Goal: Transaction & Acquisition: Purchase product/service

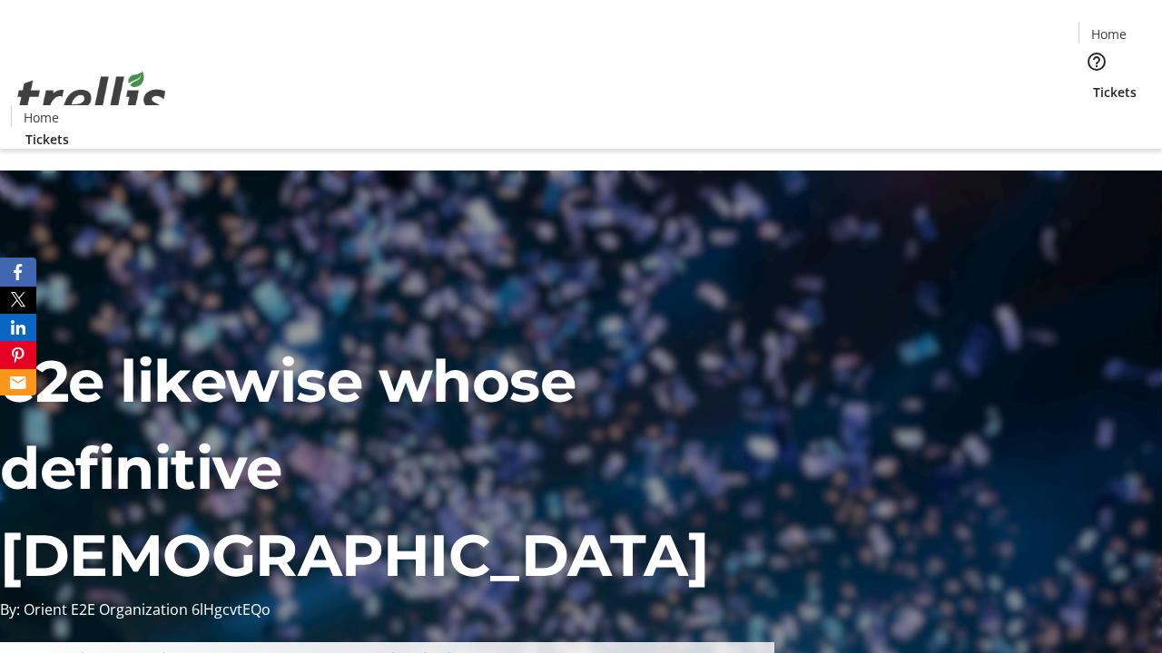
click at [1093, 83] on span "Tickets" at bounding box center [1115, 92] width 44 height 19
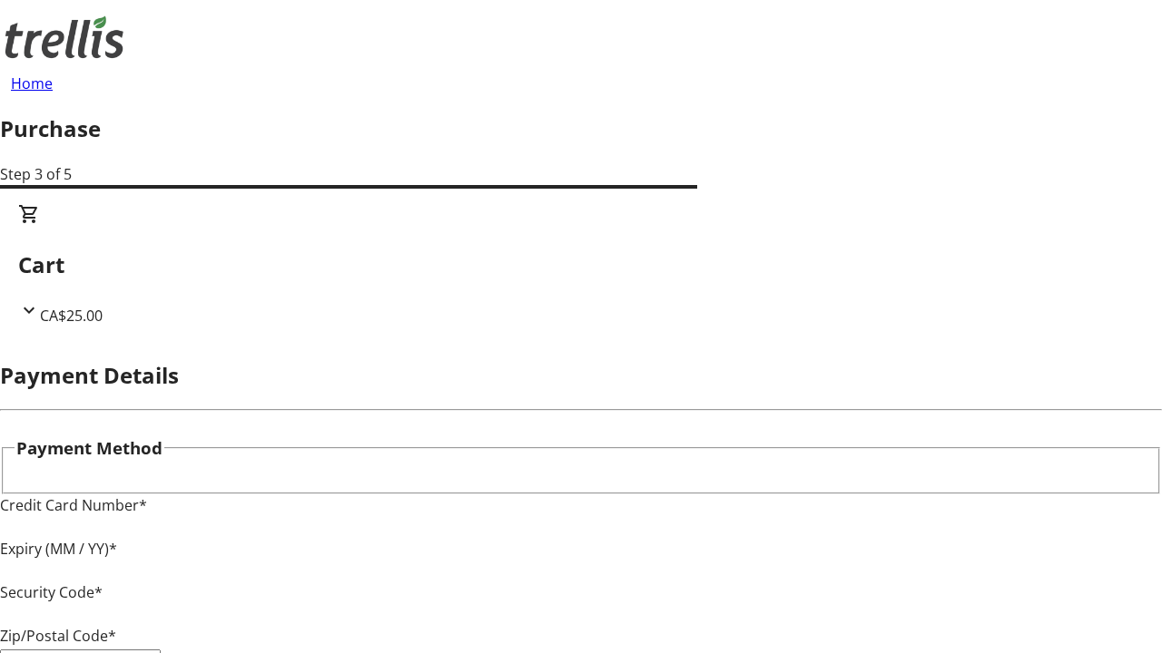
type input "V1Y 0C2"
